Goal: Task Accomplishment & Management: Use online tool/utility

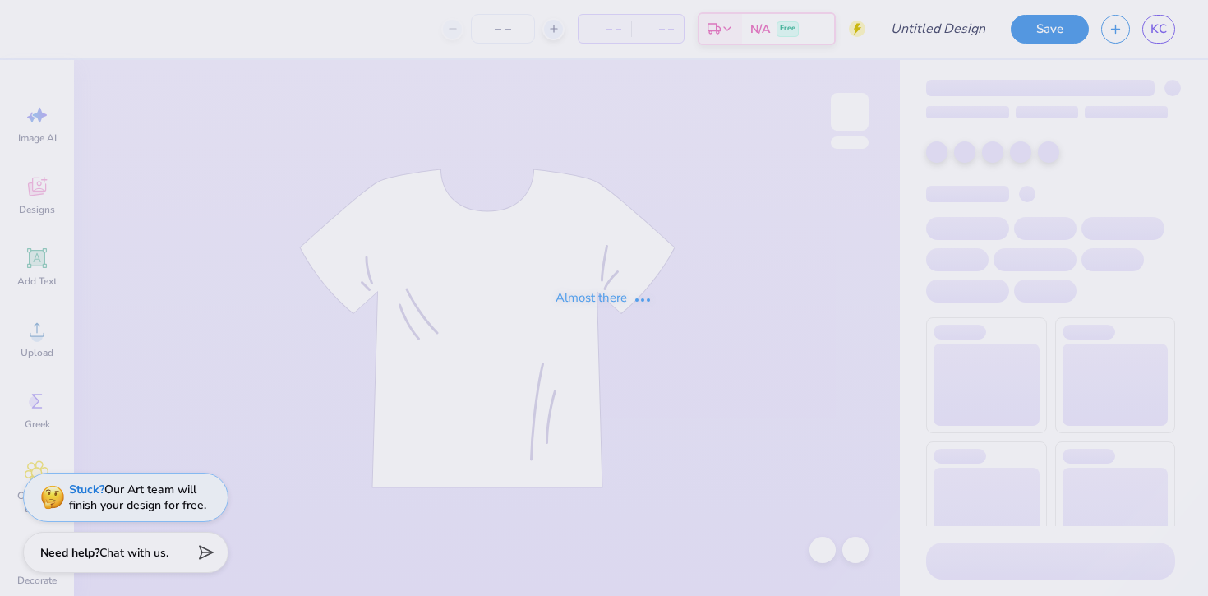
type input "[PERSON_NAME] : [US_STATE][GEOGRAPHIC_DATA]"
type input "150"
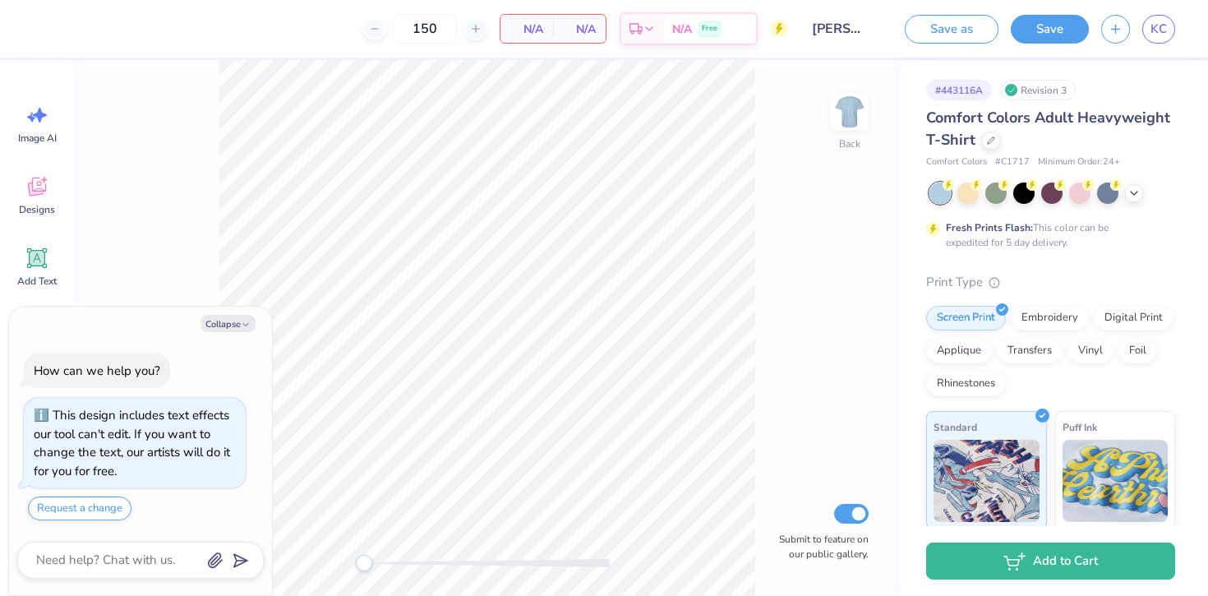
type textarea "x"
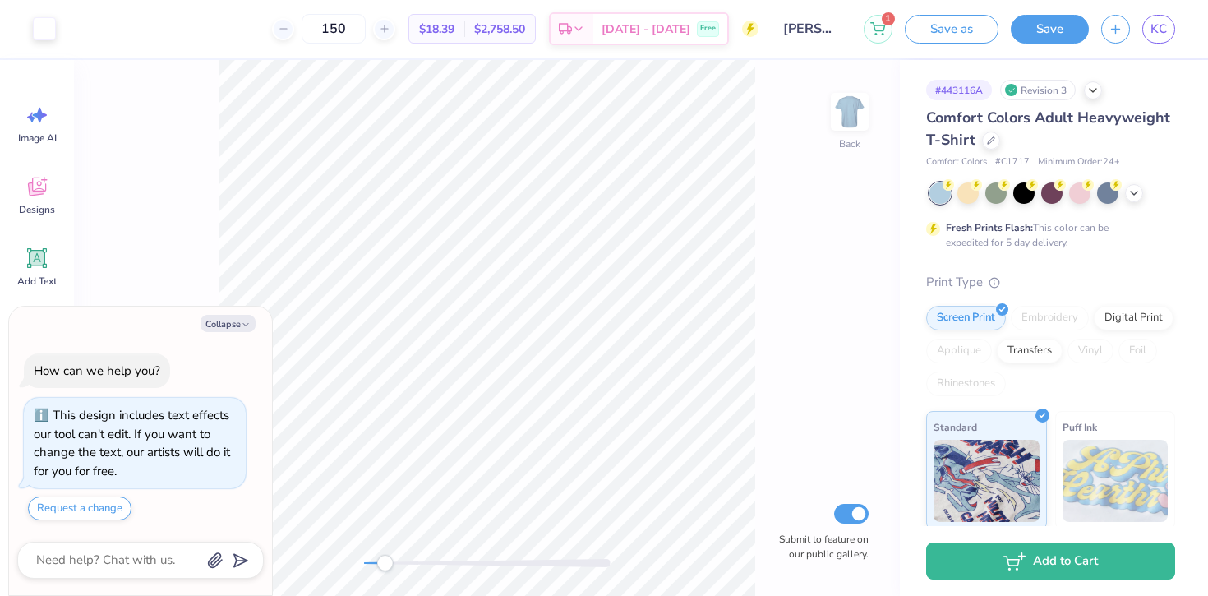
drag, startPoint x: 362, startPoint y: 559, endPoint x: 385, endPoint y: 560, distance: 23.0
click at [385, 560] on div "Accessibility label" at bounding box center [384, 563] width 16 height 16
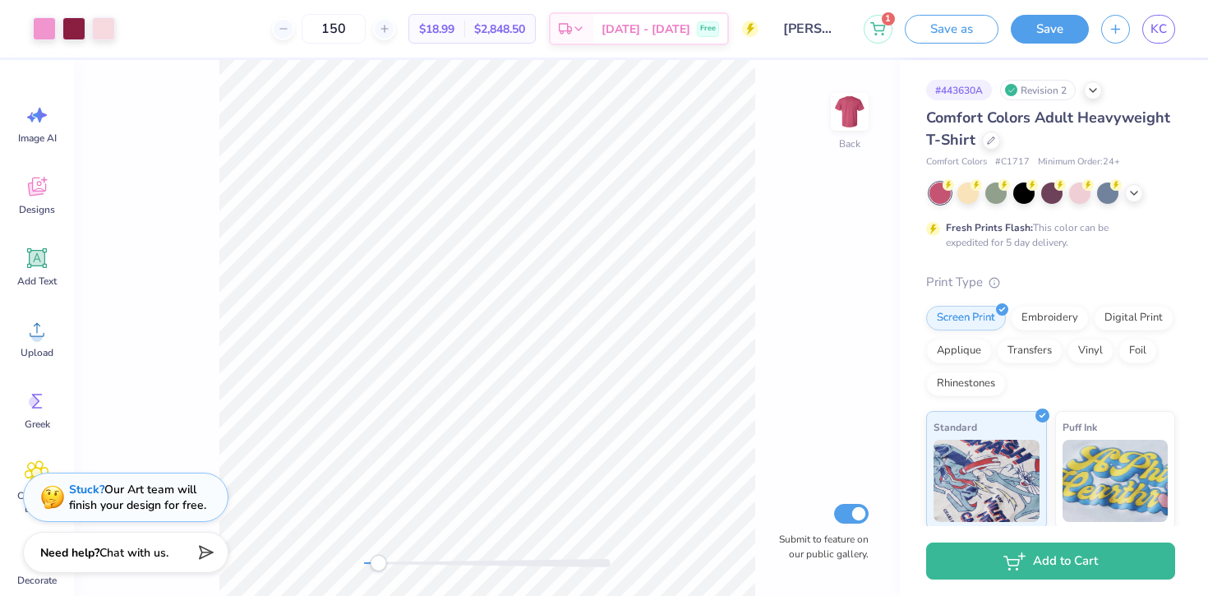
drag, startPoint x: 366, startPoint y: 565, endPoint x: 378, endPoint y: 566, distance: 12.4
click at [378, 566] on div "Accessibility label" at bounding box center [378, 563] width 16 height 16
click at [389, 561] on div "Accessibility label" at bounding box center [389, 563] width 16 height 16
